Goal: Task Accomplishment & Management: Use online tool/utility

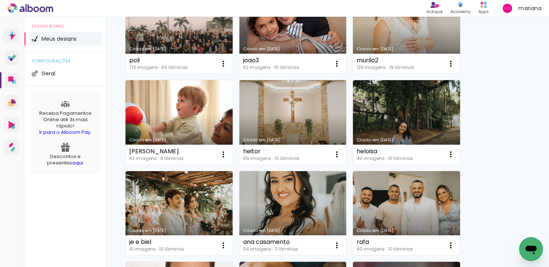
scroll to position [203, 0]
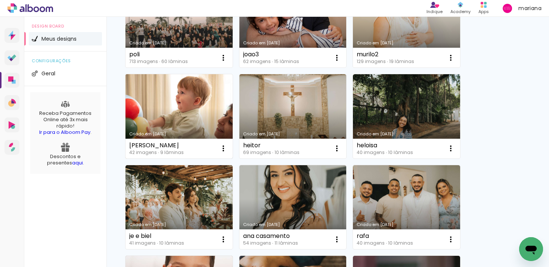
click at [186, 104] on link "Criado em [DATE]" at bounding box center [178, 116] width 107 height 84
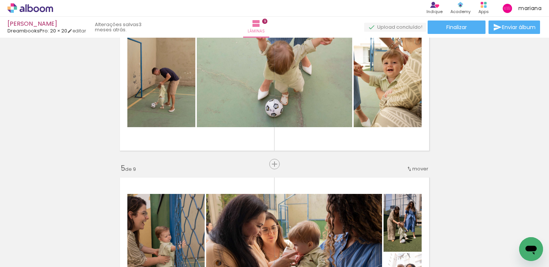
scroll to position [588, 0]
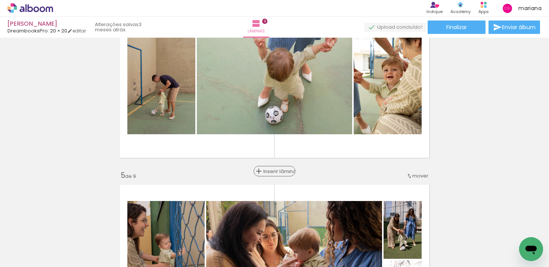
click at [274, 172] on span "Inserir lâmina" at bounding box center [277, 171] width 29 height 5
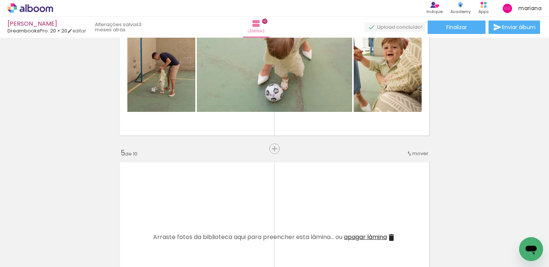
scroll to position [649, 0]
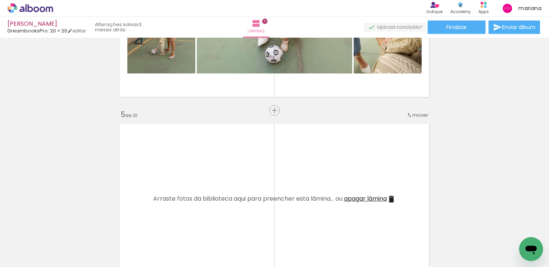
drag, startPoint x: 484, startPoint y: 247, endPoint x: 376, endPoint y: 199, distance: 118.5
click at [376, 199] on quentale-workspace at bounding box center [274, 133] width 549 height 267
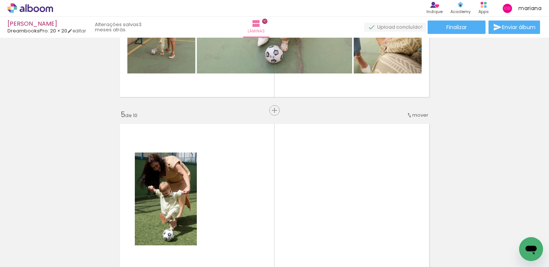
drag, startPoint x: 515, startPoint y: 241, endPoint x: 386, endPoint y: 197, distance: 135.8
click at [386, 197] on quentale-workspace at bounding box center [274, 133] width 549 height 267
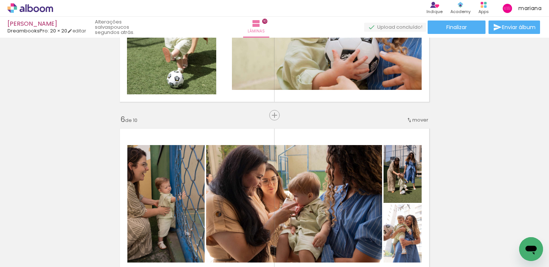
scroll to position [786, 0]
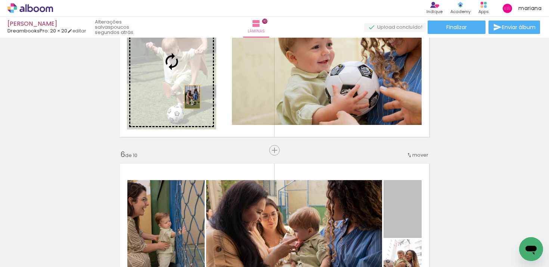
drag, startPoint x: 417, startPoint y: 205, endPoint x: 192, endPoint y: 97, distance: 249.5
click at [192, 97] on div "Inserir lâmina 1 de 10 Inserir lâmina 2 de 10 Inserir lâmina 3 de 10 Inserir lâ…" at bounding box center [274, 229] width 549 height 1951
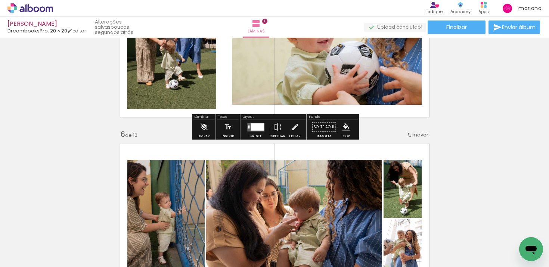
scroll to position [866, 0]
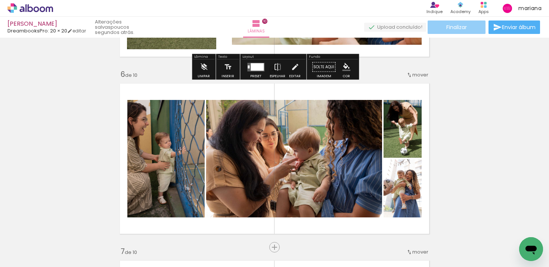
click at [472, 27] on paper-button "Finalizar" at bounding box center [456, 27] width 58 height 13
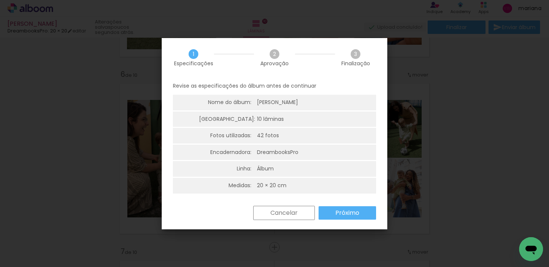
click at [0, 0] on slot "Próximo" at bounding box center [0, 0] width 0 height 0
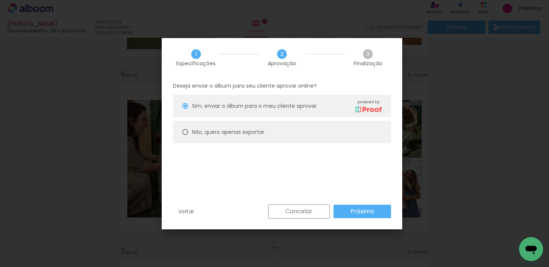
click at [0, 0] on slot "Próximo" at bounding box center [0, 0] width 0 height 0
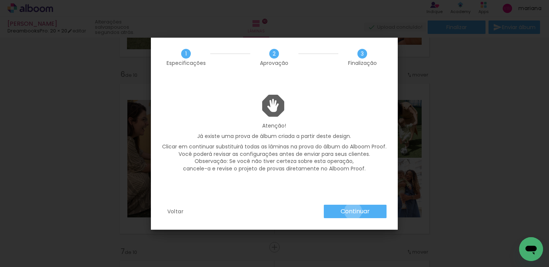
click at [0, 0] on slot "Continuar" at bounding box center [0, 0] width 0 height 0
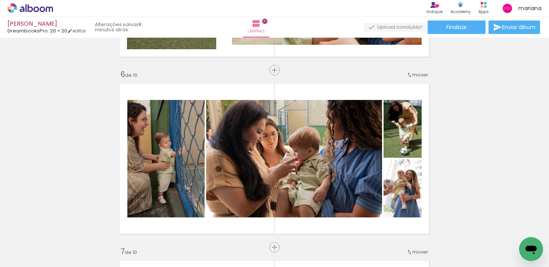
scroll to position [0, 1271]
